Goal: Transaction & Acquisition: Download file/media

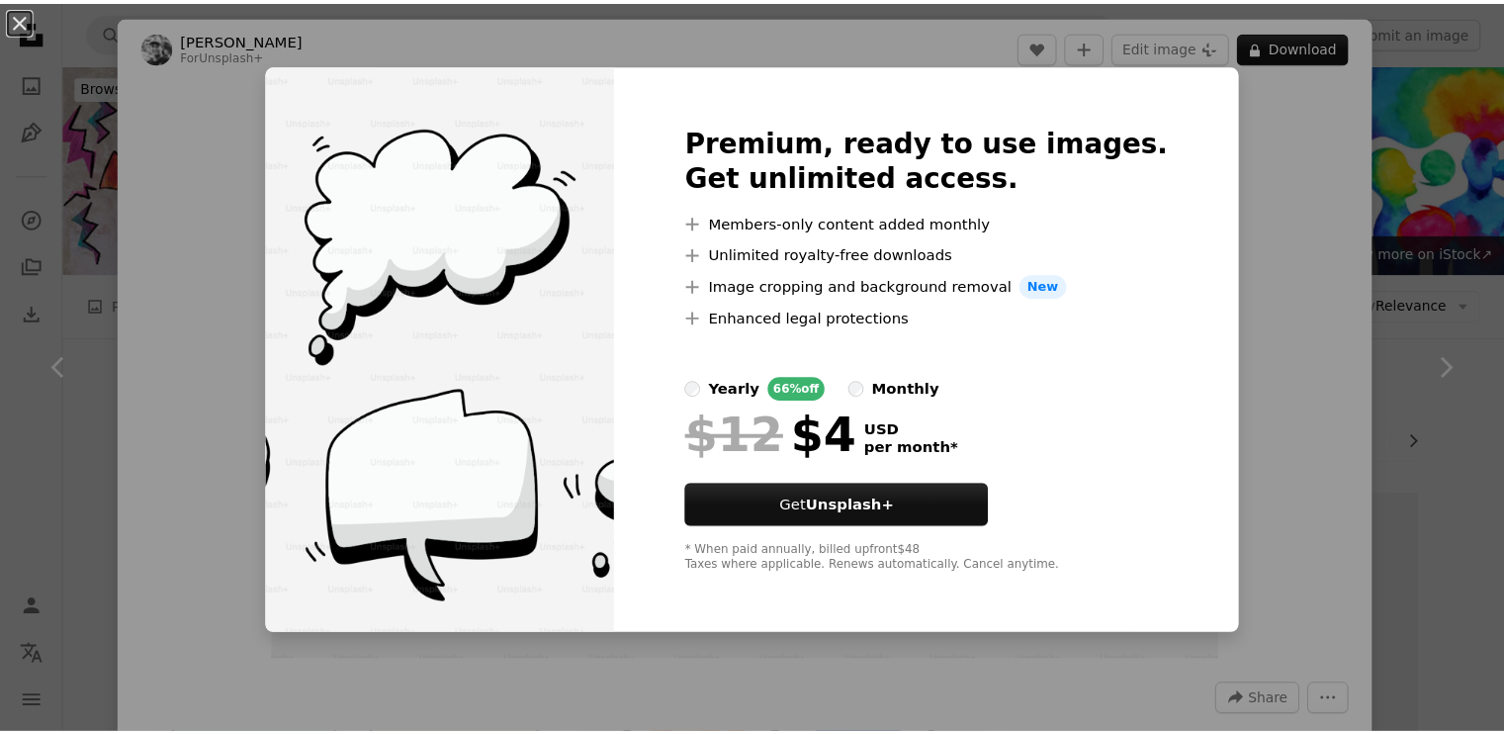
scroll to position [2670, 0]
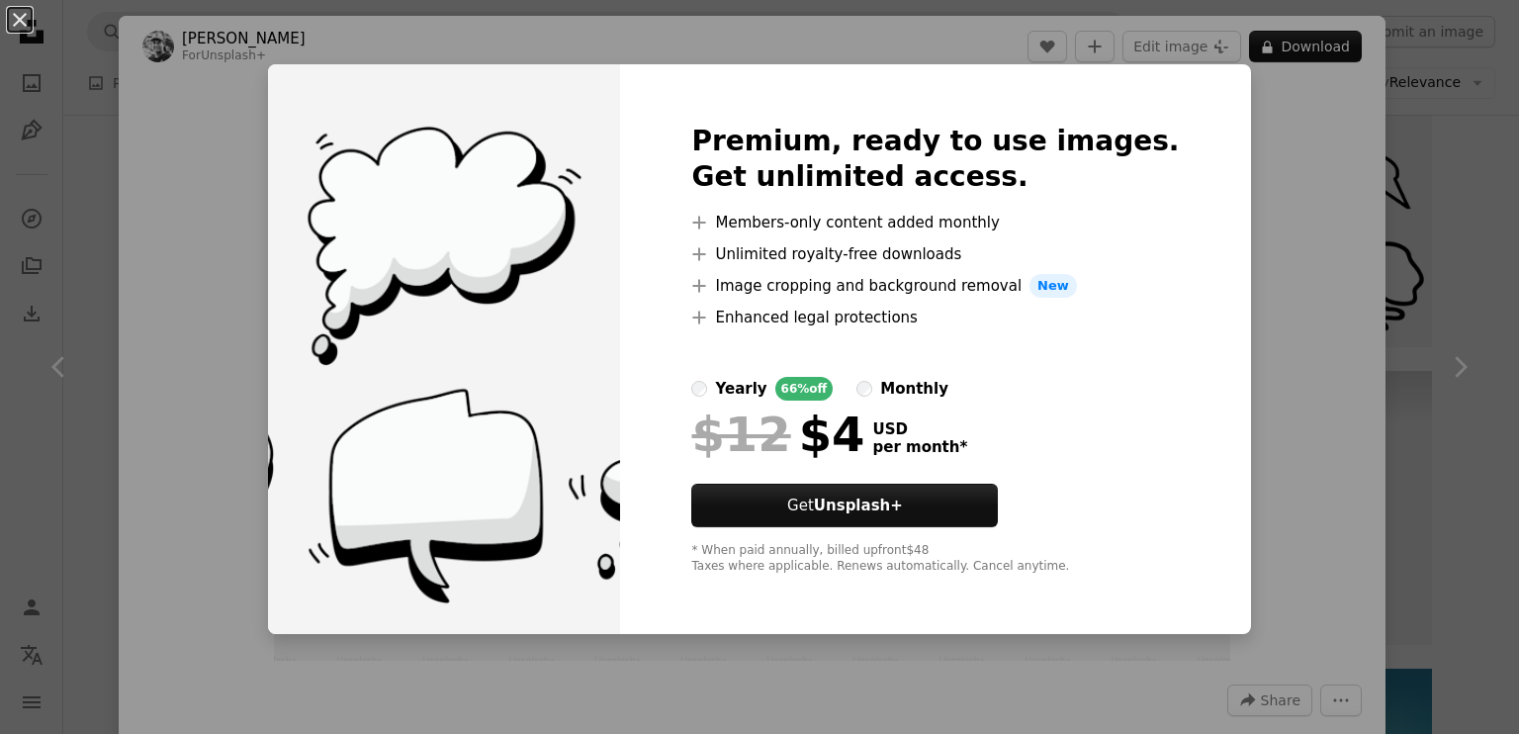
drag, startPoint x: 24, startPoint y: 23, endPoint x: 443, endPoint y: 397, distance: 561.8
click at [24, 23] on button "An X shape" at bounding box center [20, 20] width 24 height 24
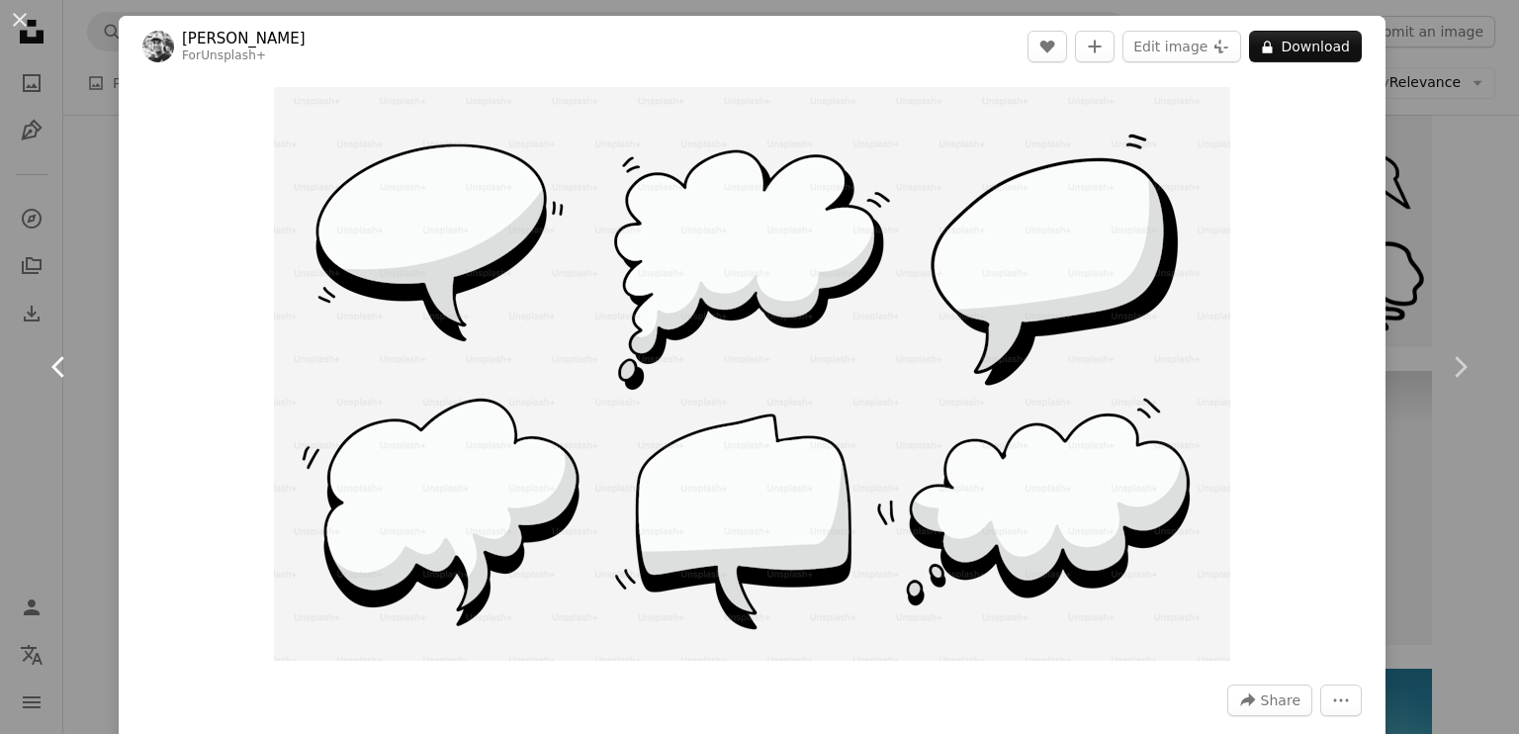
click at [54, 364] on icon at bounding box center [57, 366] width 13 height 21
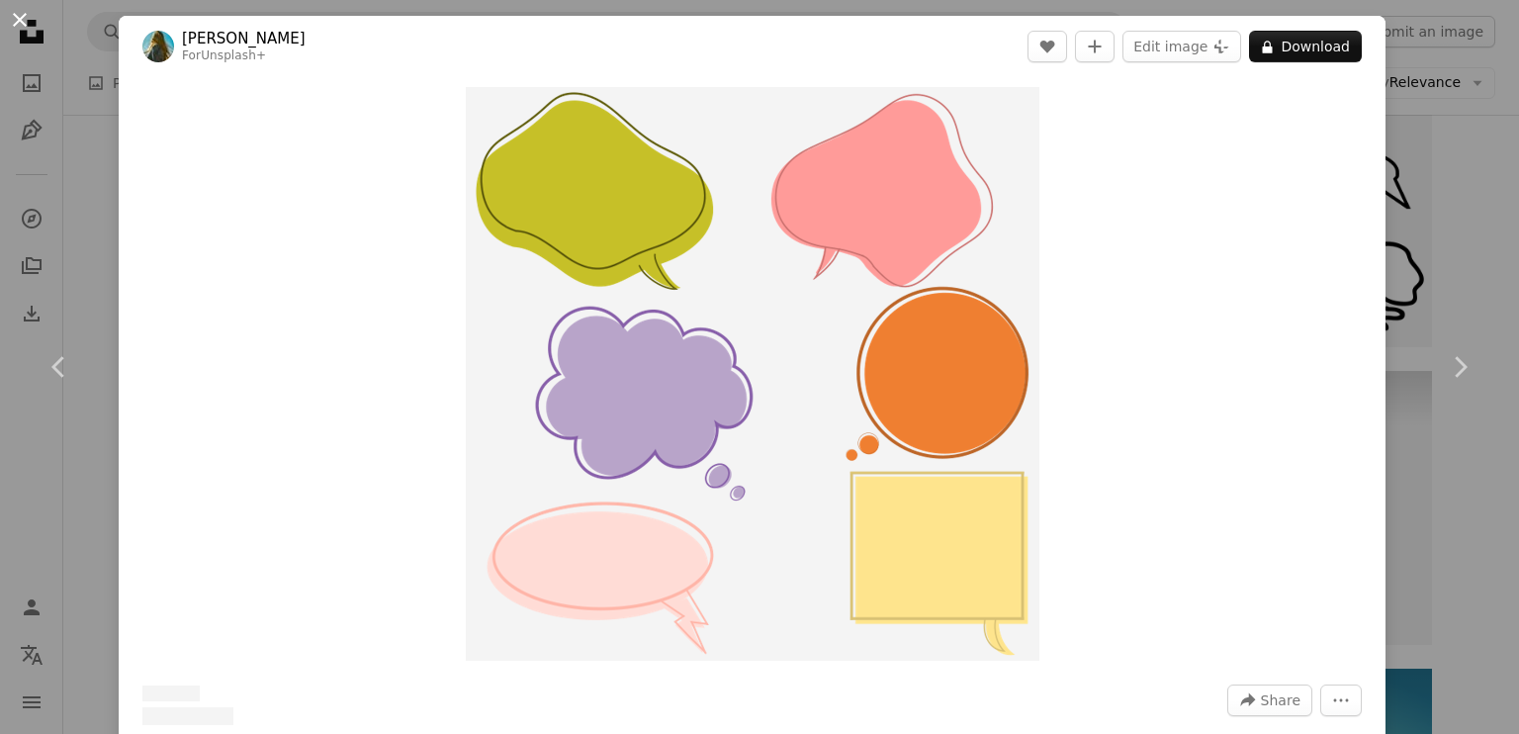
click at [15, 12] on button "An X shape" at bounding box center [20, 20] width 24 height 24
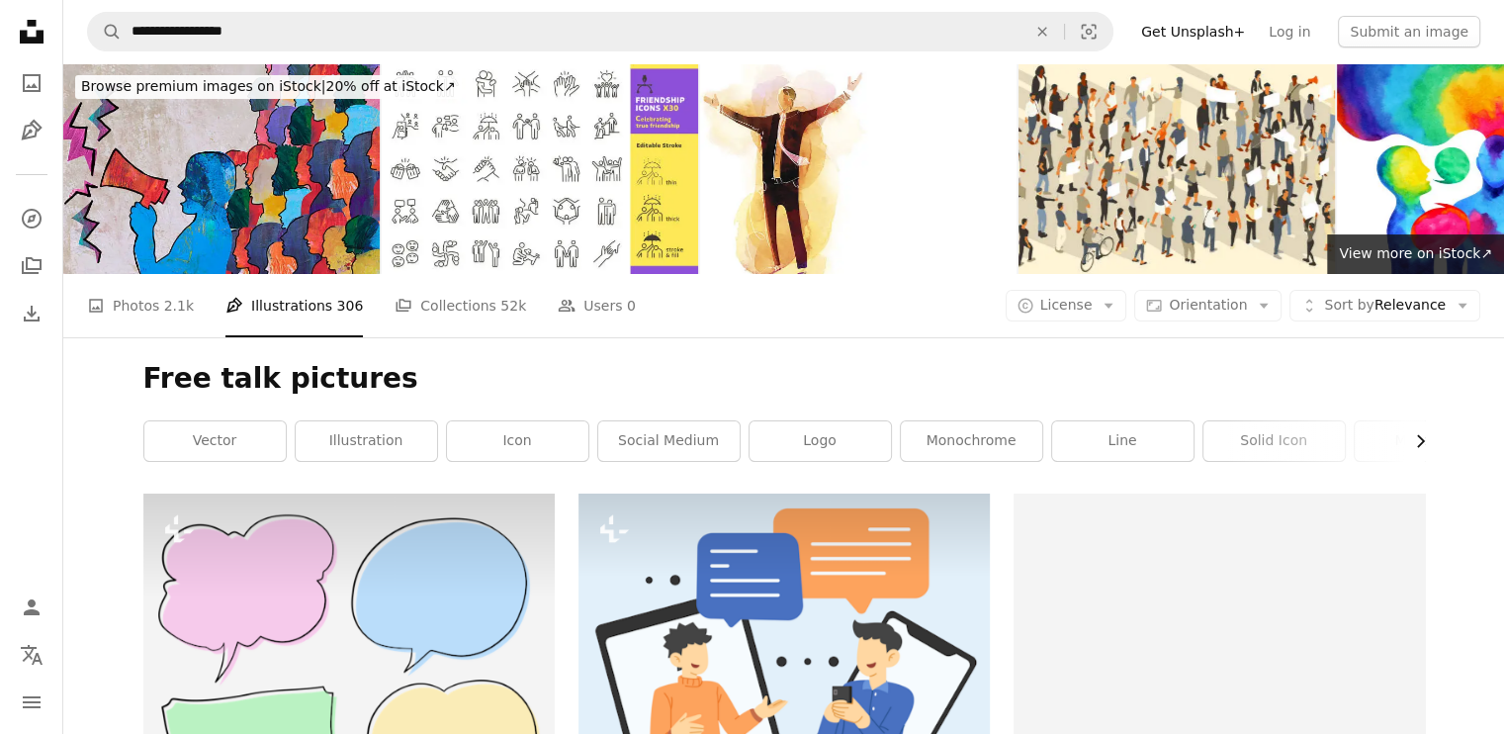
click at [1425, 436] on icon "Chevron right" at bounding box center [1420, 441] width 20 height 20
click at [261, 441] on link "icon" at bounding box center [220, 441] width 141 height 40
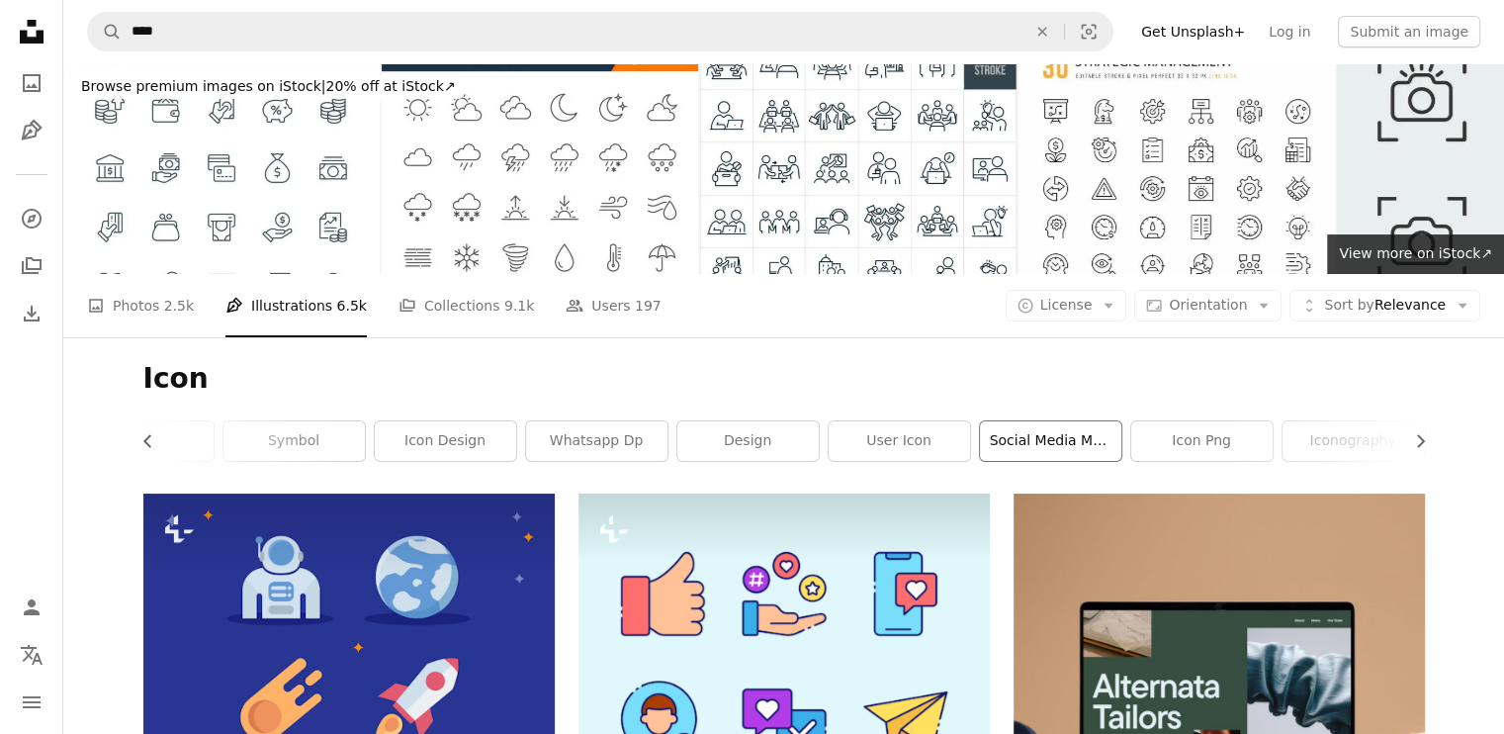
click at [1076, 447] on link "social media marketing" at bounding box center [1050, 441] width 141 height 40
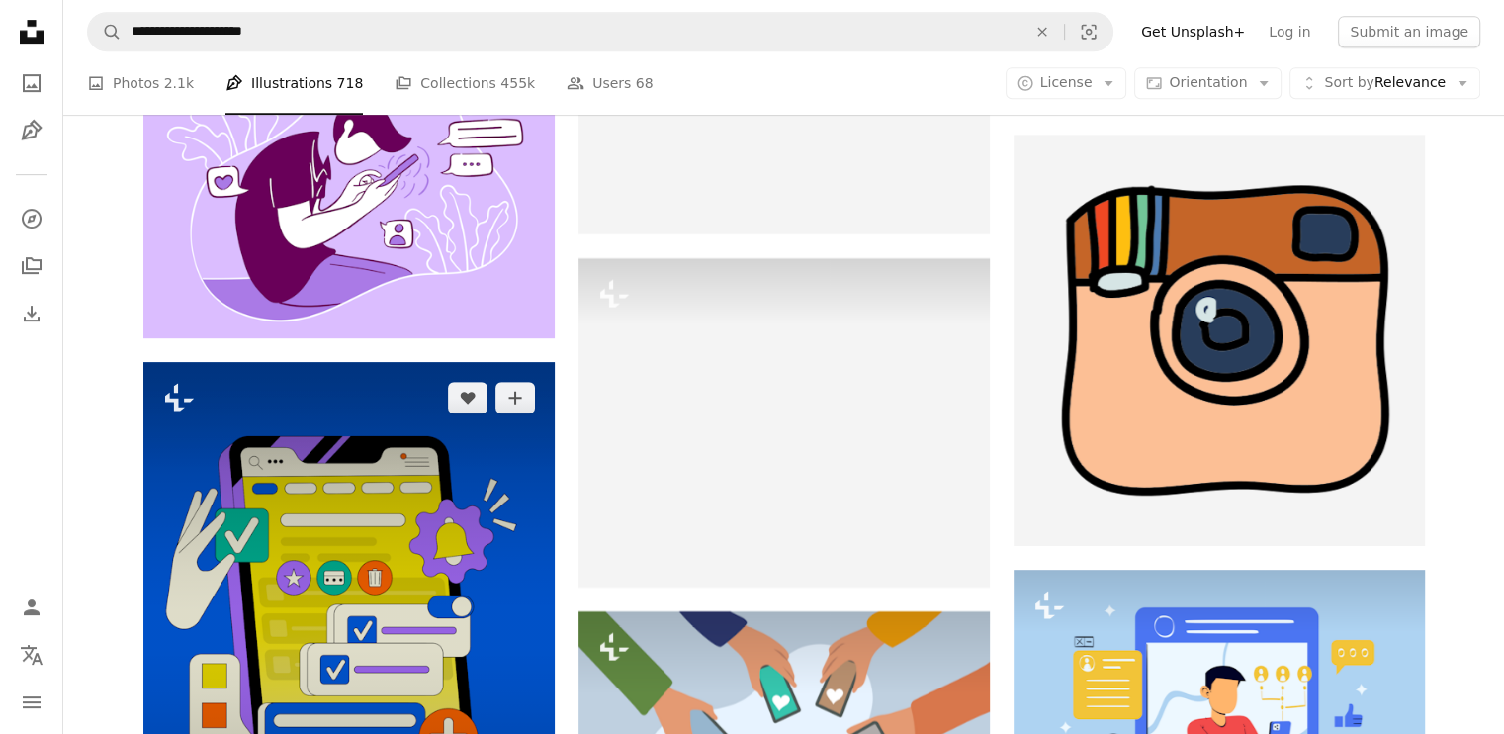
scroll to position [8505, 0]
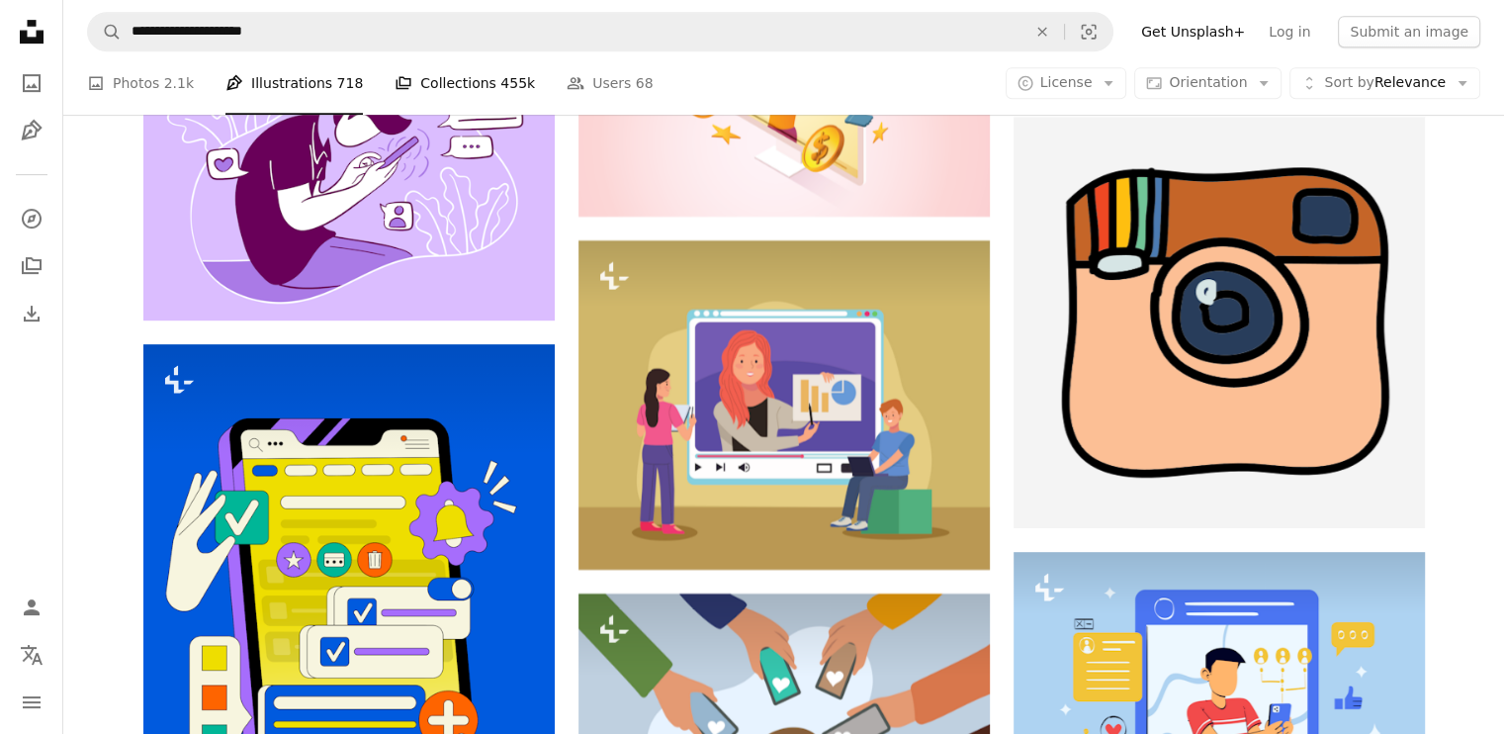
drag, startPoint x: 453, startPoint y: 84, endPoint x: 898, endPoint y: 256, distance: 477.1
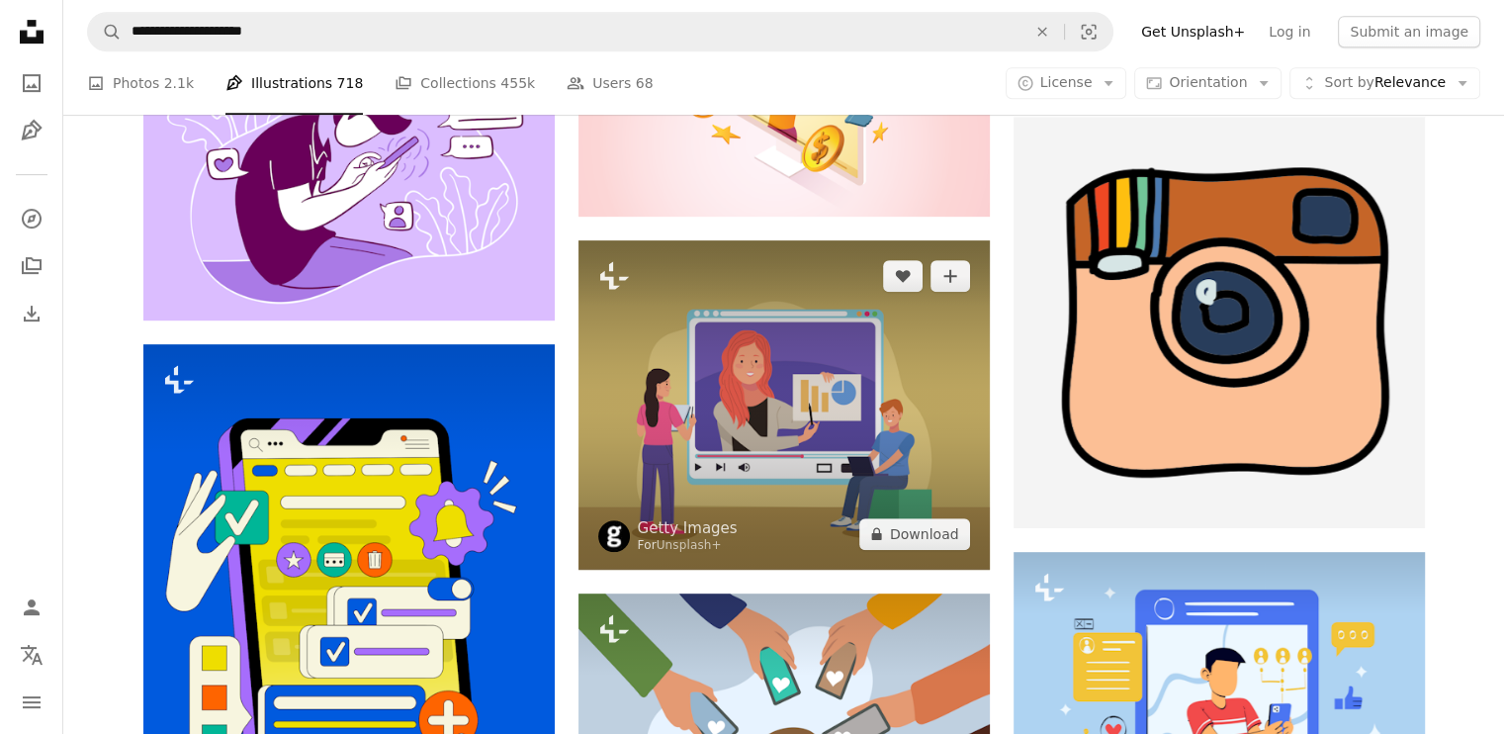
click at [454, 84] on link "A stack of folders Collections 455k" at bounding box center [465, 82] width 140 height 63
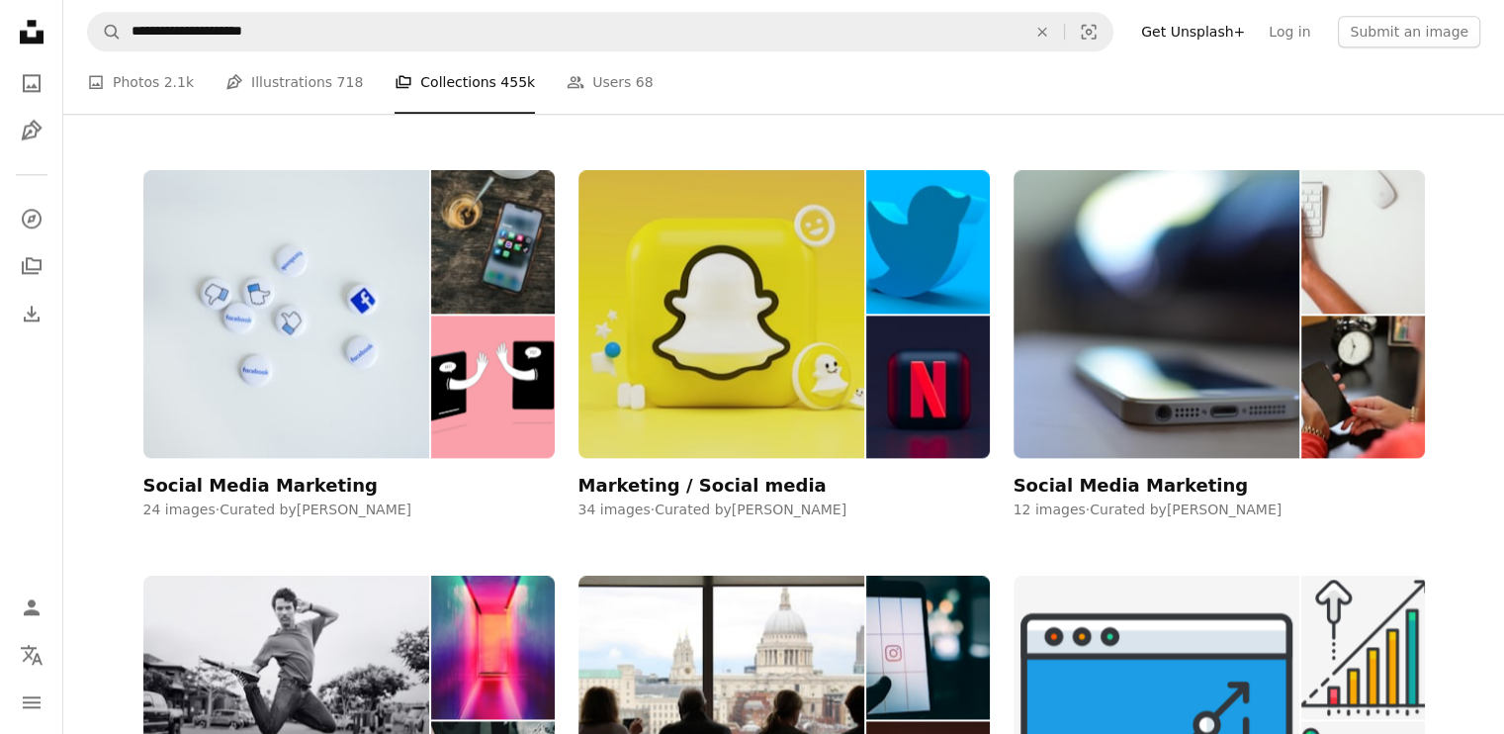
scroll to position [2380, 0]
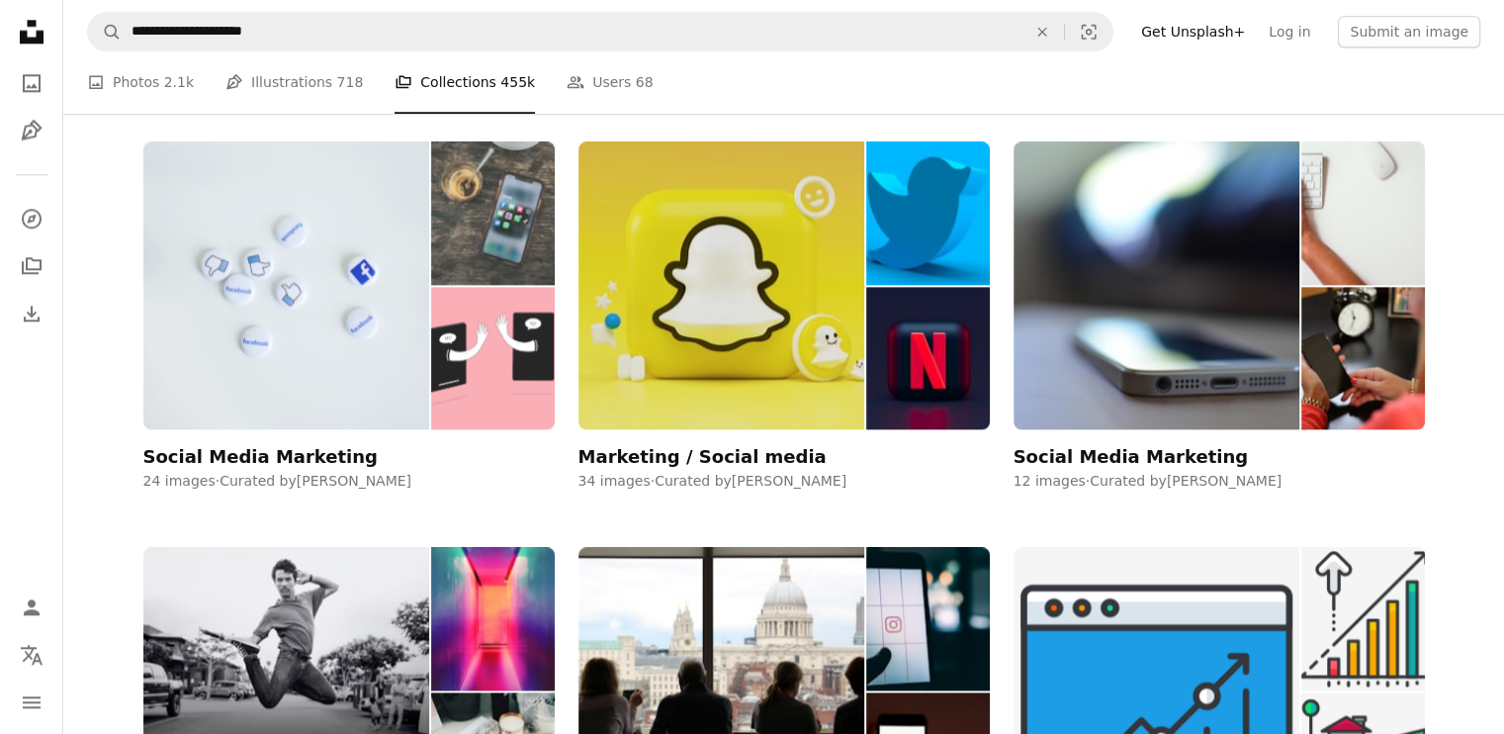
click at [435, 363] on img at bounding box center [492, 358] width 123 height 143
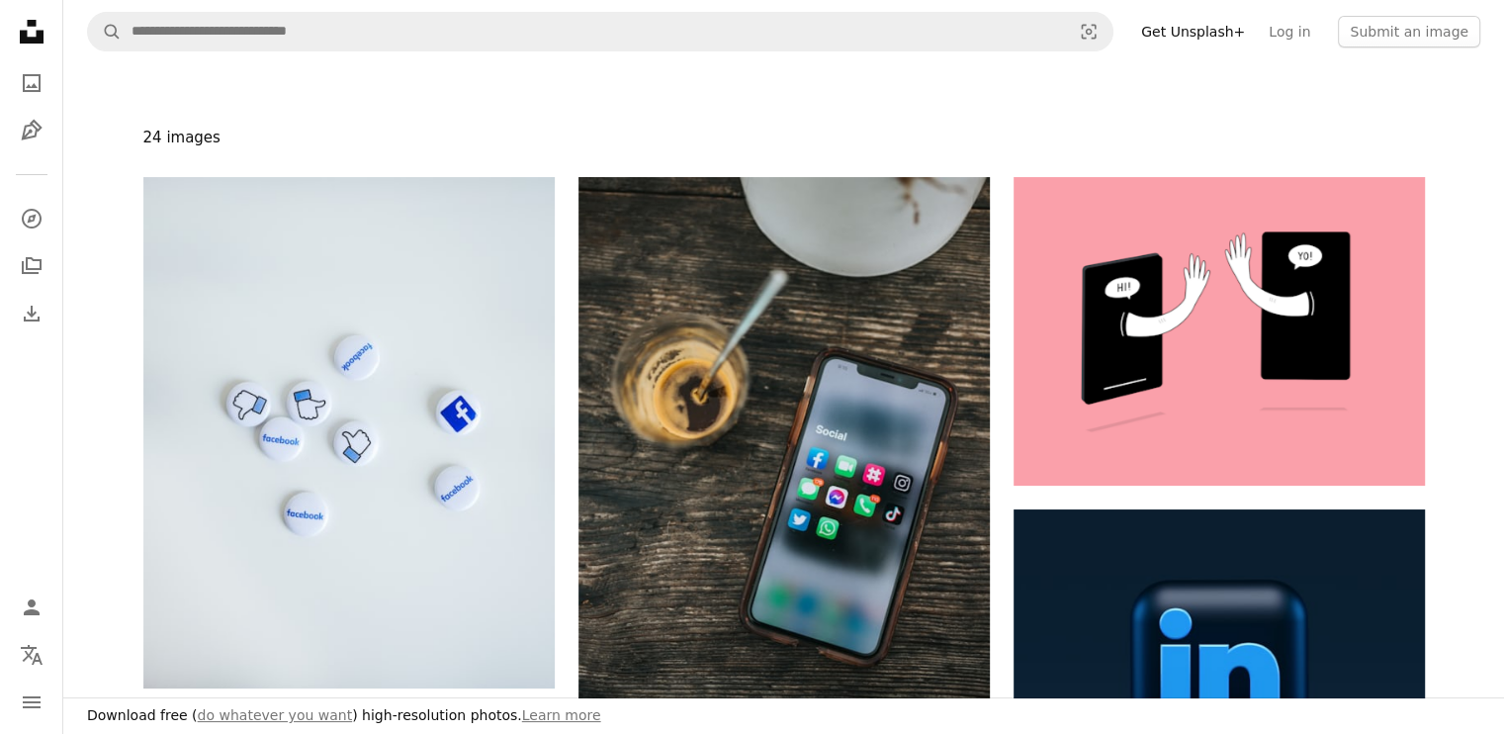
scroll to position [297, 0]
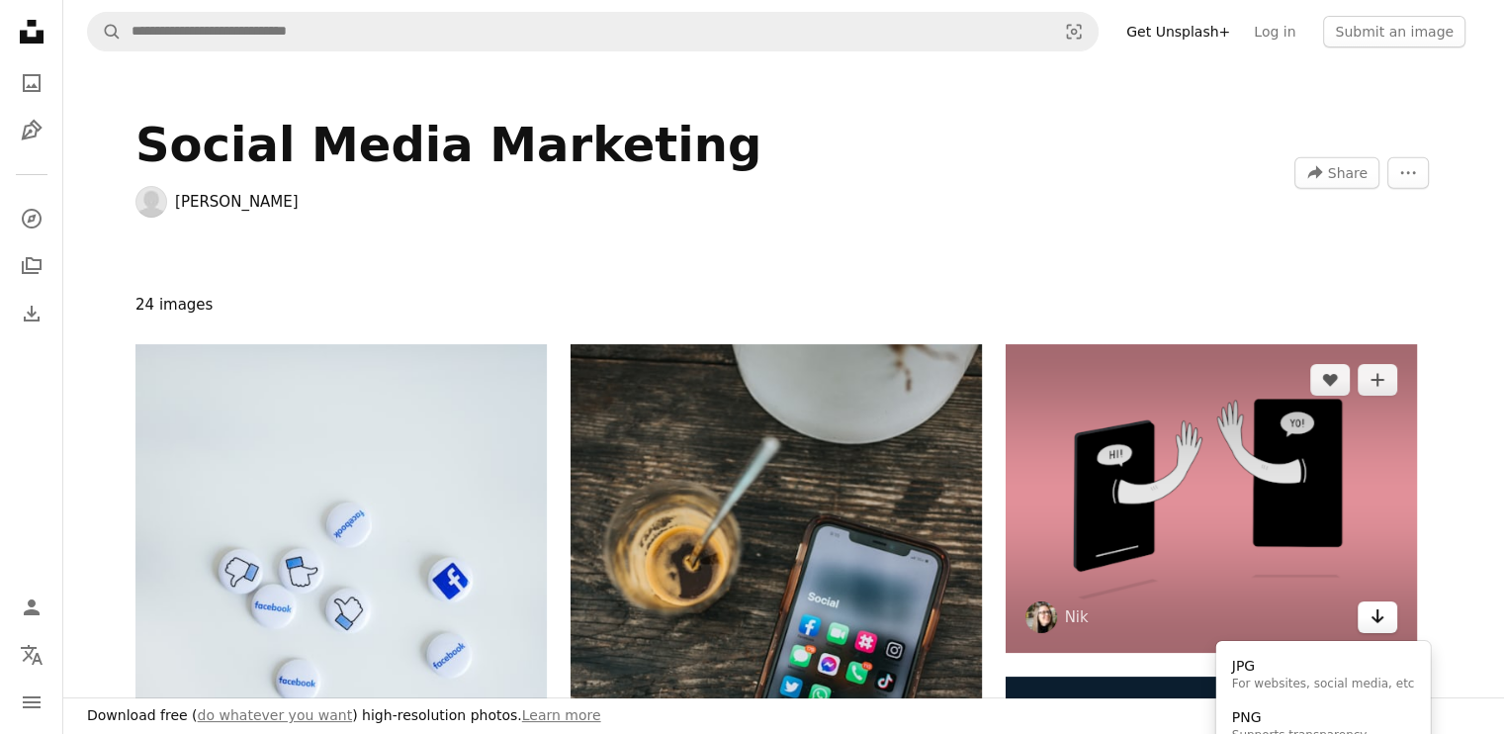
click at [1382, 604] on icon "Arrow pointing down" at bounding box center [1378, 616] width 16 height 24
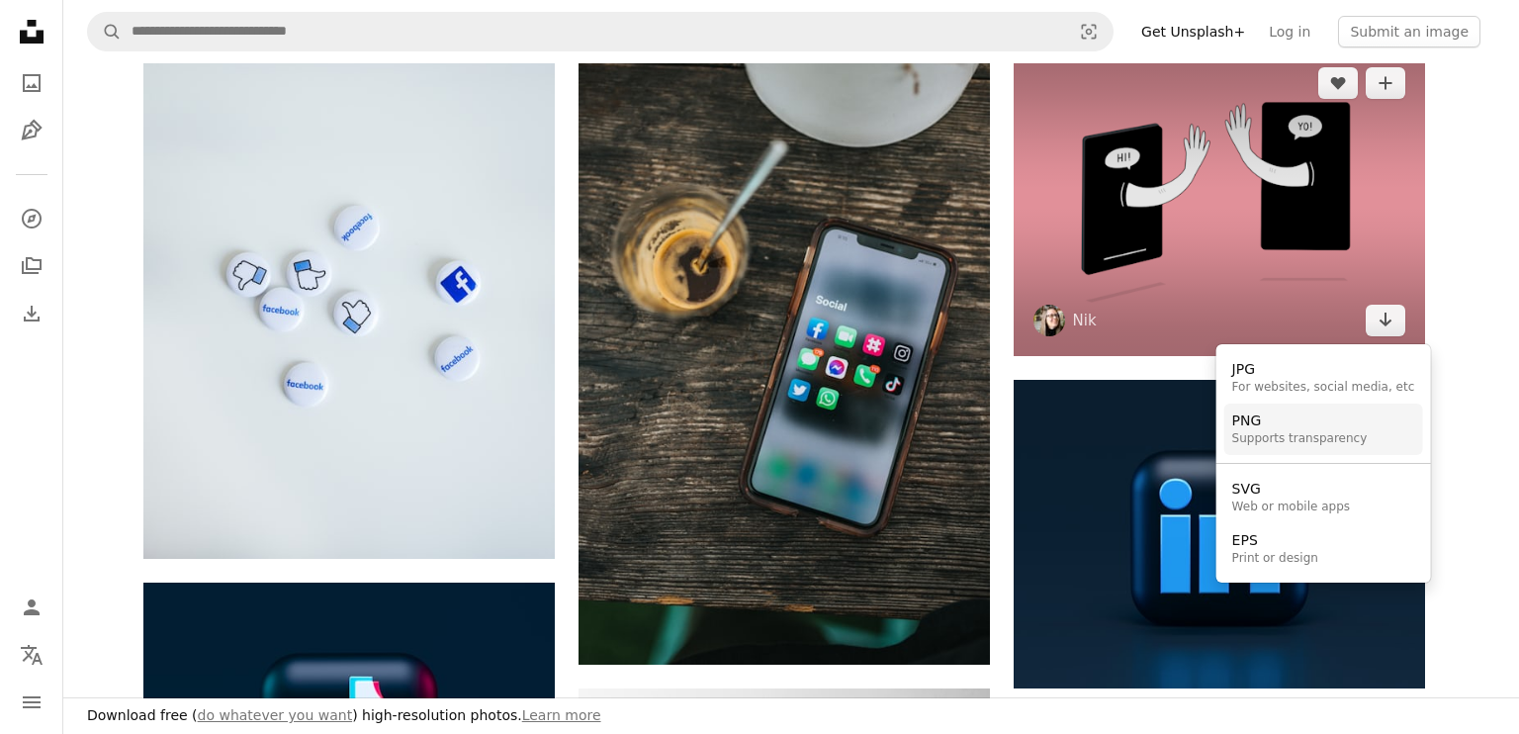
click at [1325, 440] on div "Supports transparency" at bounding box center [1299, 439] width 135 height 16
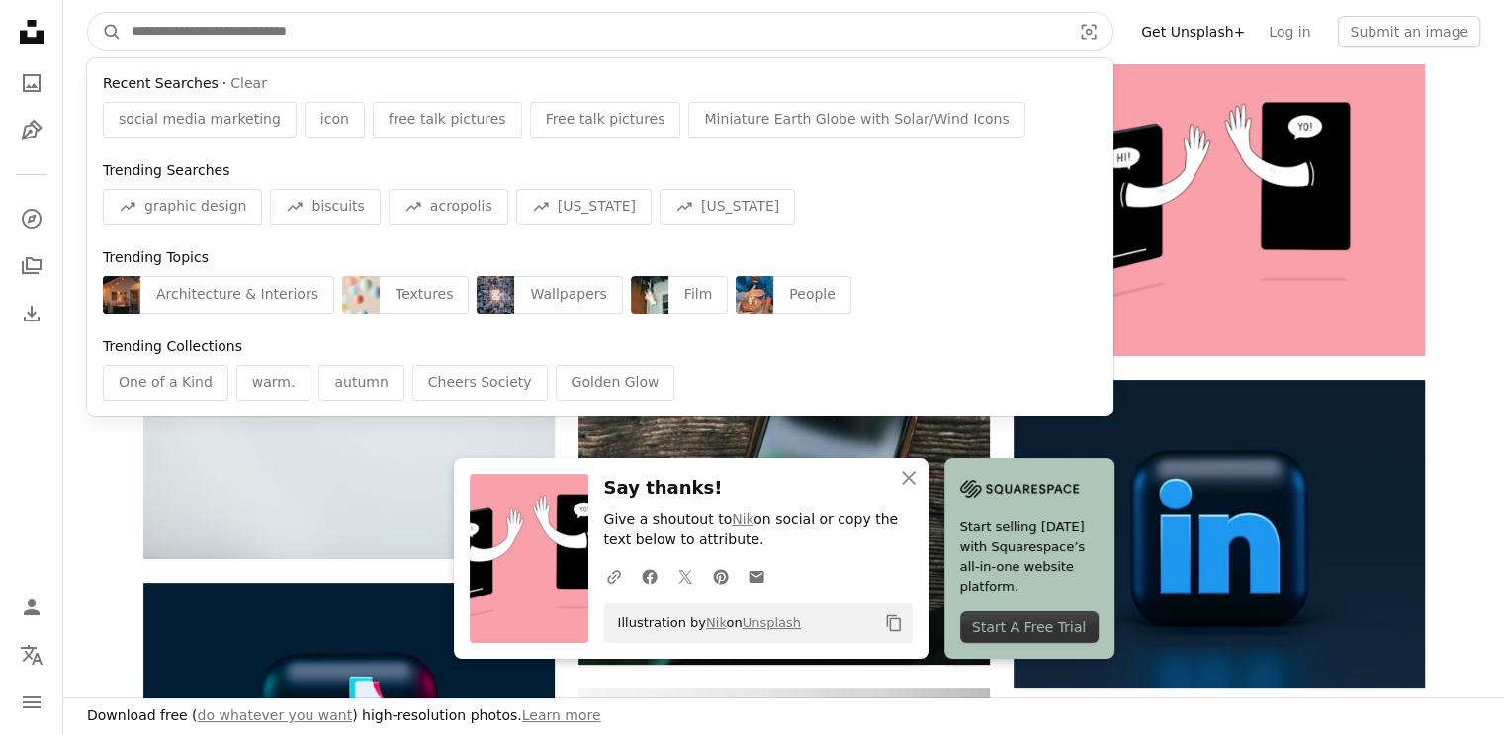
drag, startPoint x: 350, startPoint y: 27, endPoint x: 222, endPoint y: 27, distance: 128.6
click at [210, 27] on input "Find visuals sitewide" at bounding box center [593, 32] width 943 height 38
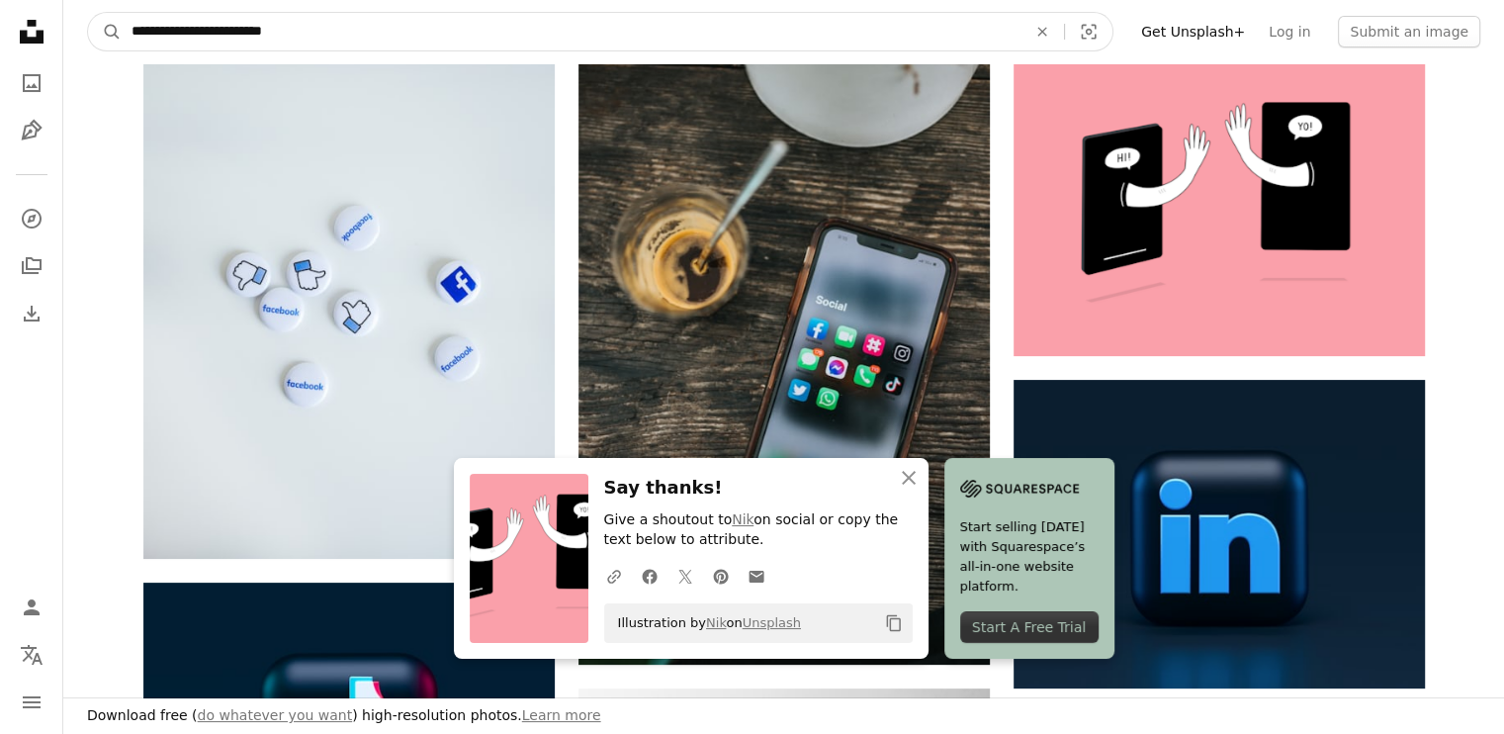
type input "**********"
click at [88, 13] on button "A magnifying glass" at bounding box center [105, 32] width 34 height 38
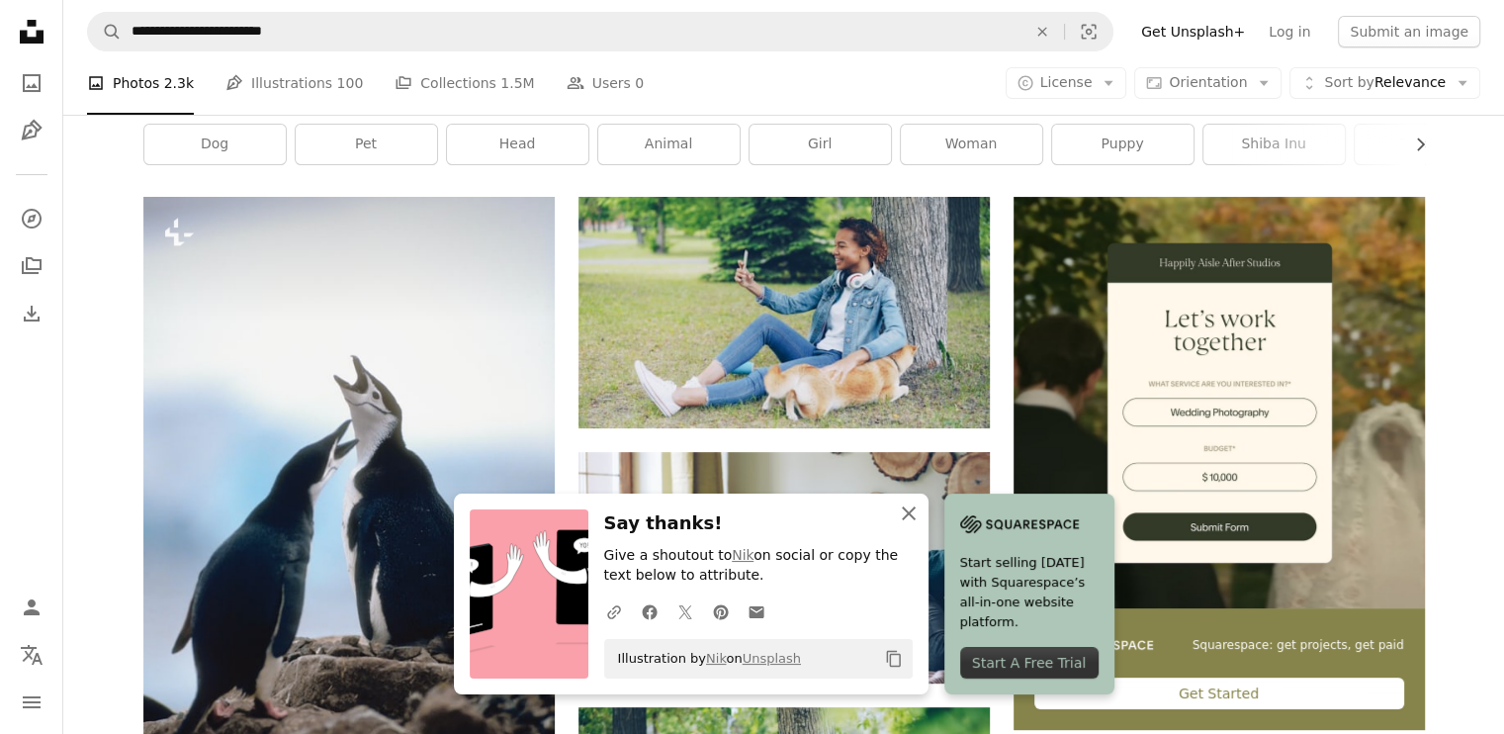
click at [907, 513] on icon "button" at bounding box center [909, 513] width 14 height 14
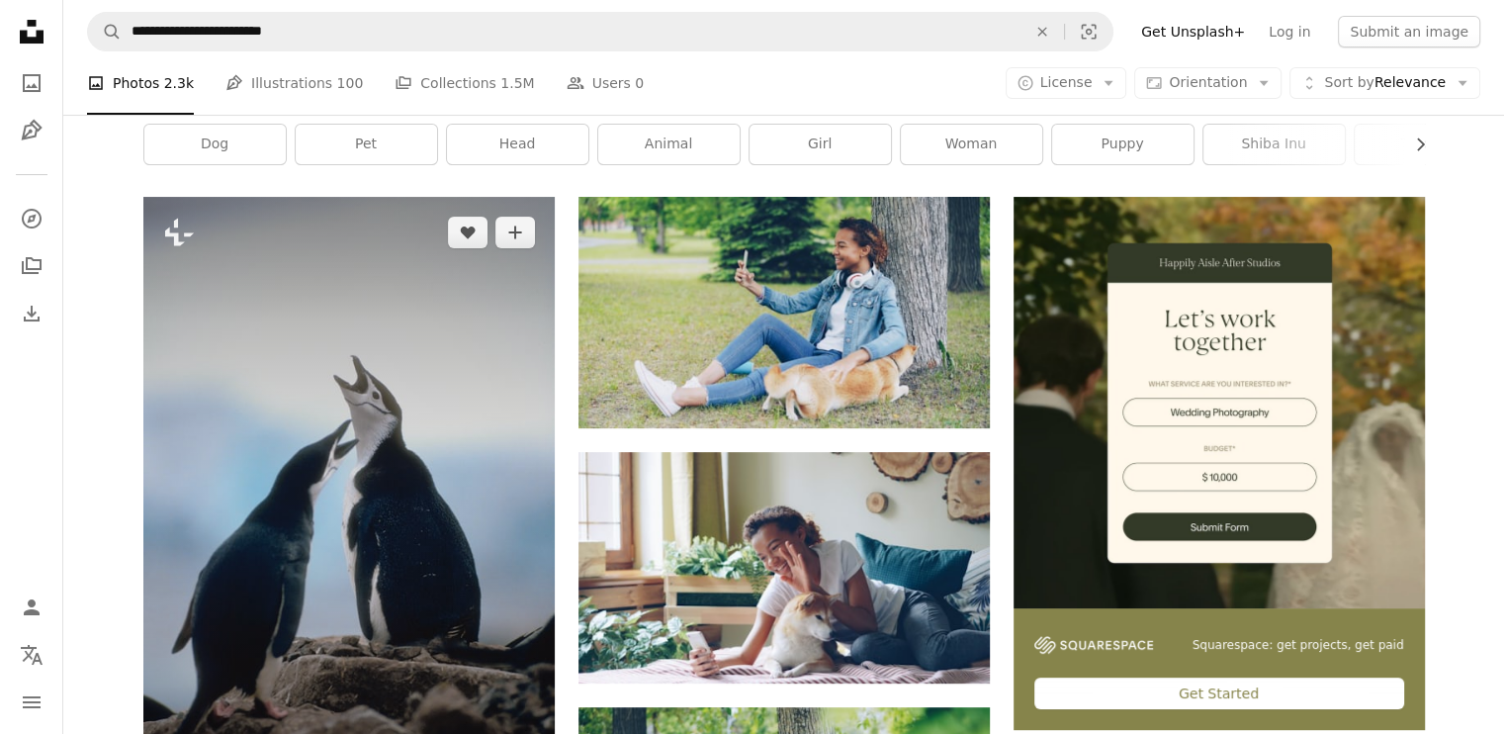
scroll to position [593, 0]
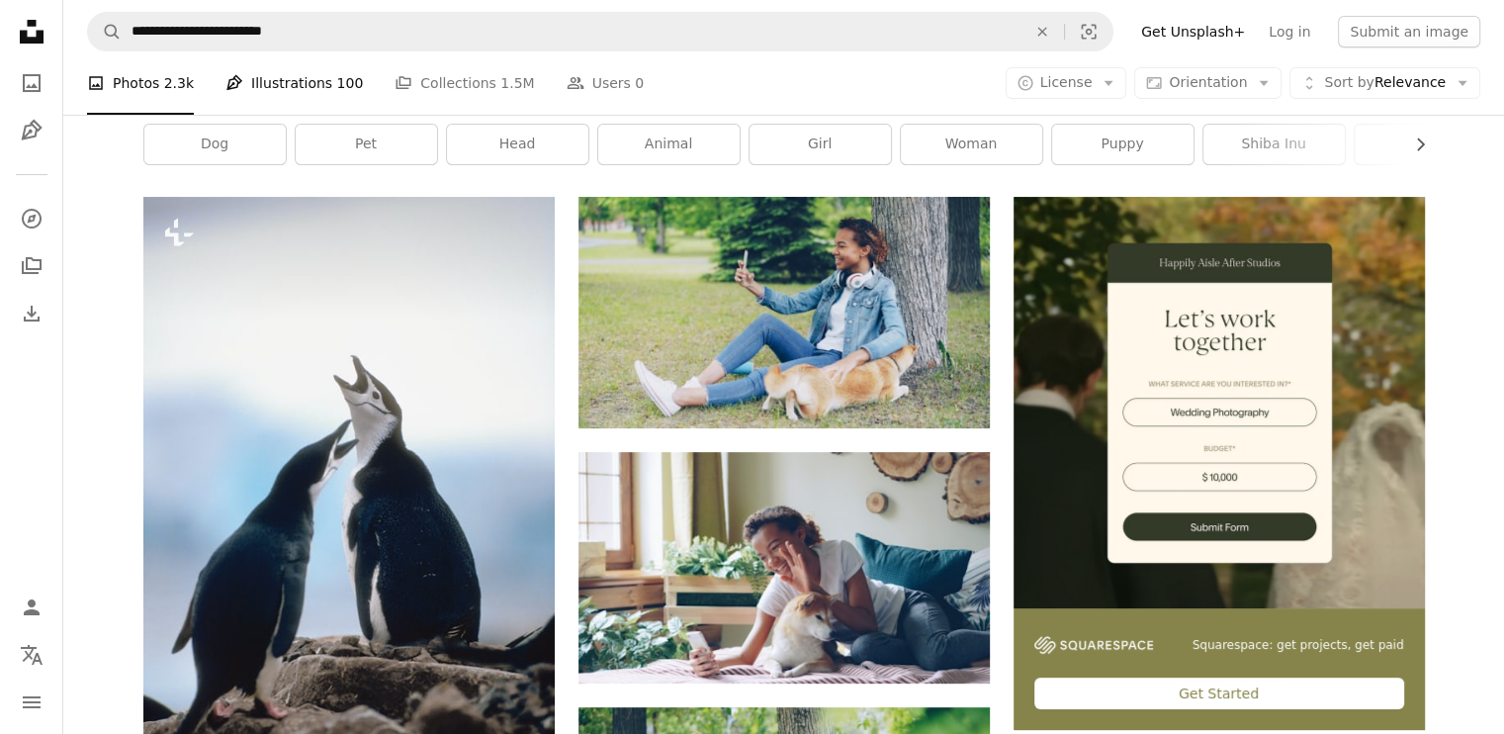
click at [281, 78] on link "Pen Tool Illustrations 100" at bounding box center [293, 82] width 137 height 63
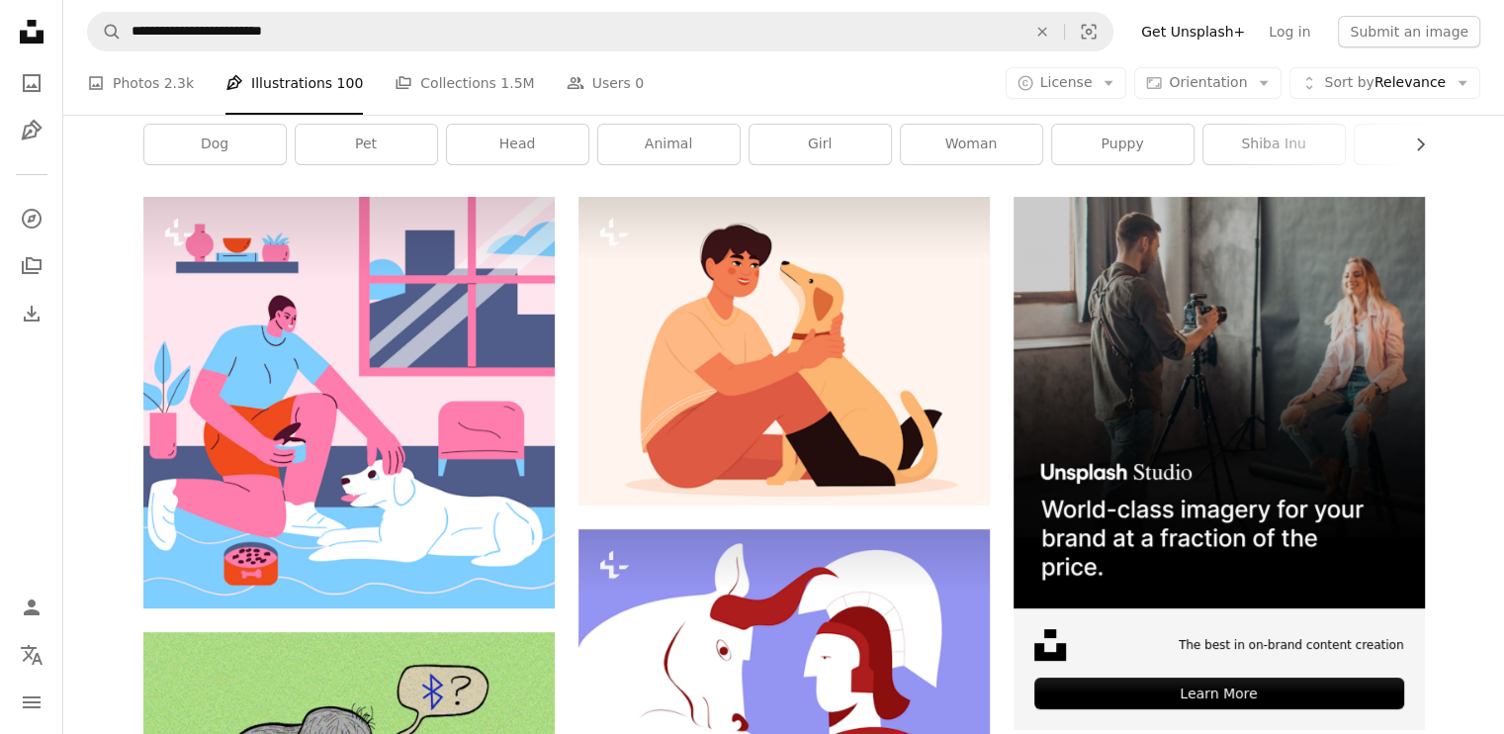
scroll to position [3461, 0]
